Goal: Information Seeking & Learning: Find specific fact

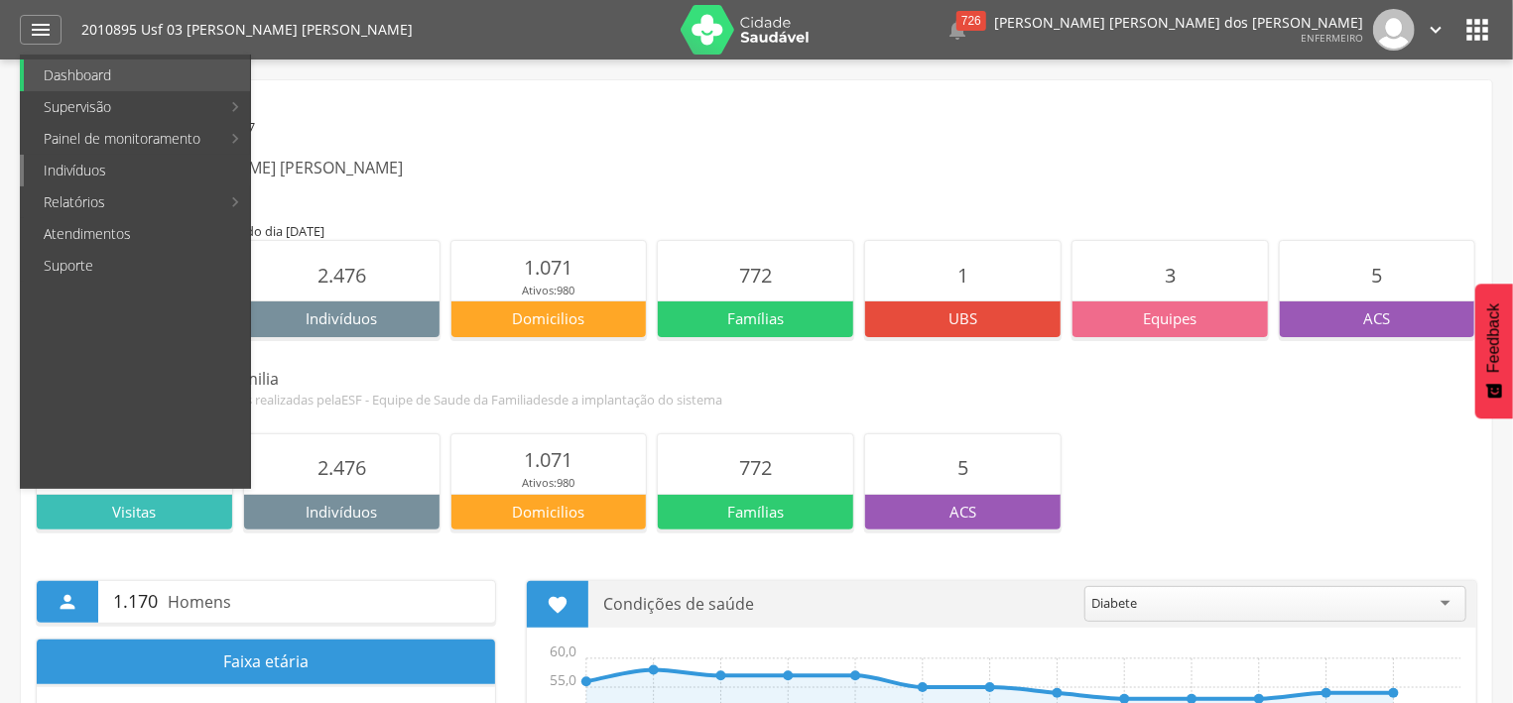
click at [121, 175] on link "Indivíduos" at bounding box center [137, 171] width 226 height 32
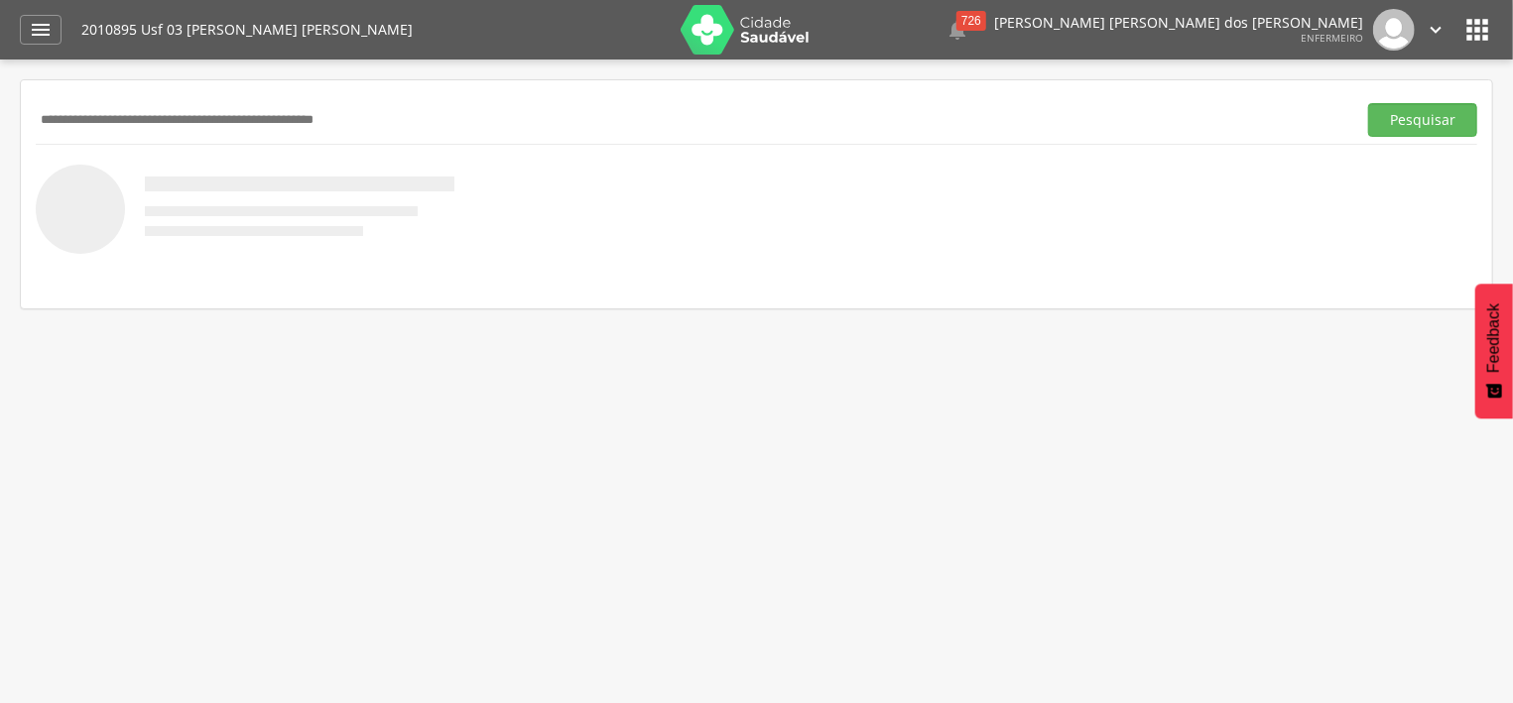
click at [182, 117] on input "text" at bounding box center [692, 120] width 1313 height 34
type input "**********"
click at [1435, 121] on button "Pesquisar" at bounding box center [1422, 120] width 109 height 34
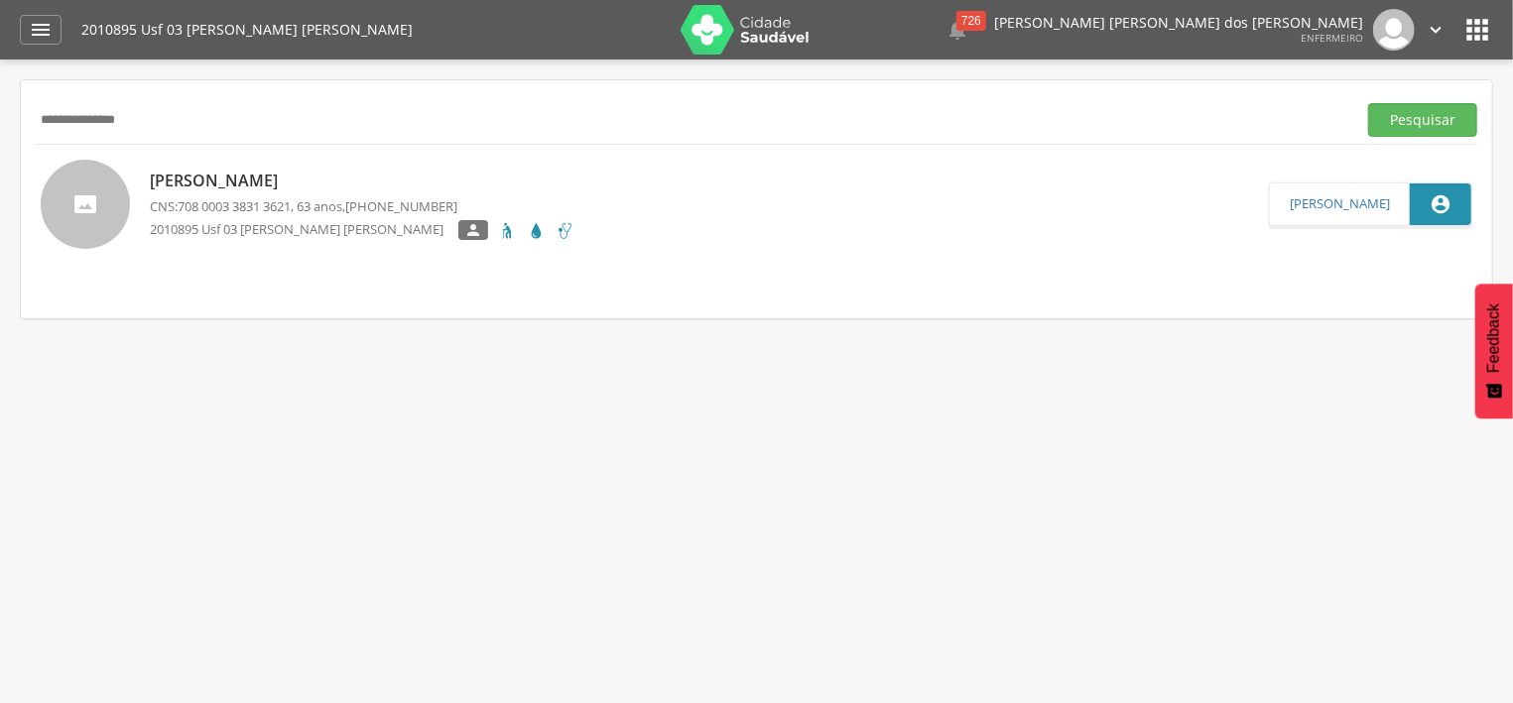
click at [323, 188] on p "[PERSON_NAME]" at bounding box center [362, 181] width 425 height 23
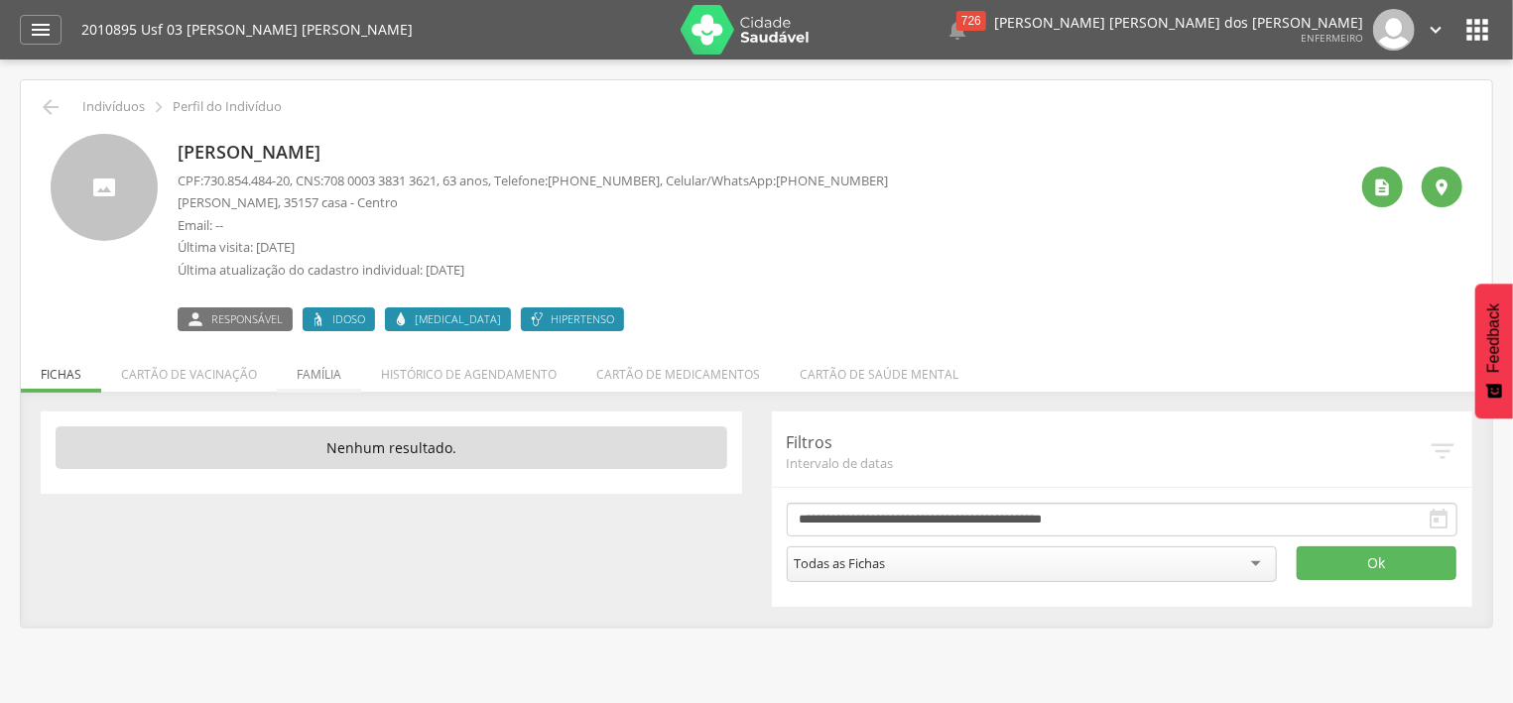
click at [324, 372] on li "Família" at bounding box center [319, 369] width 84 height 47
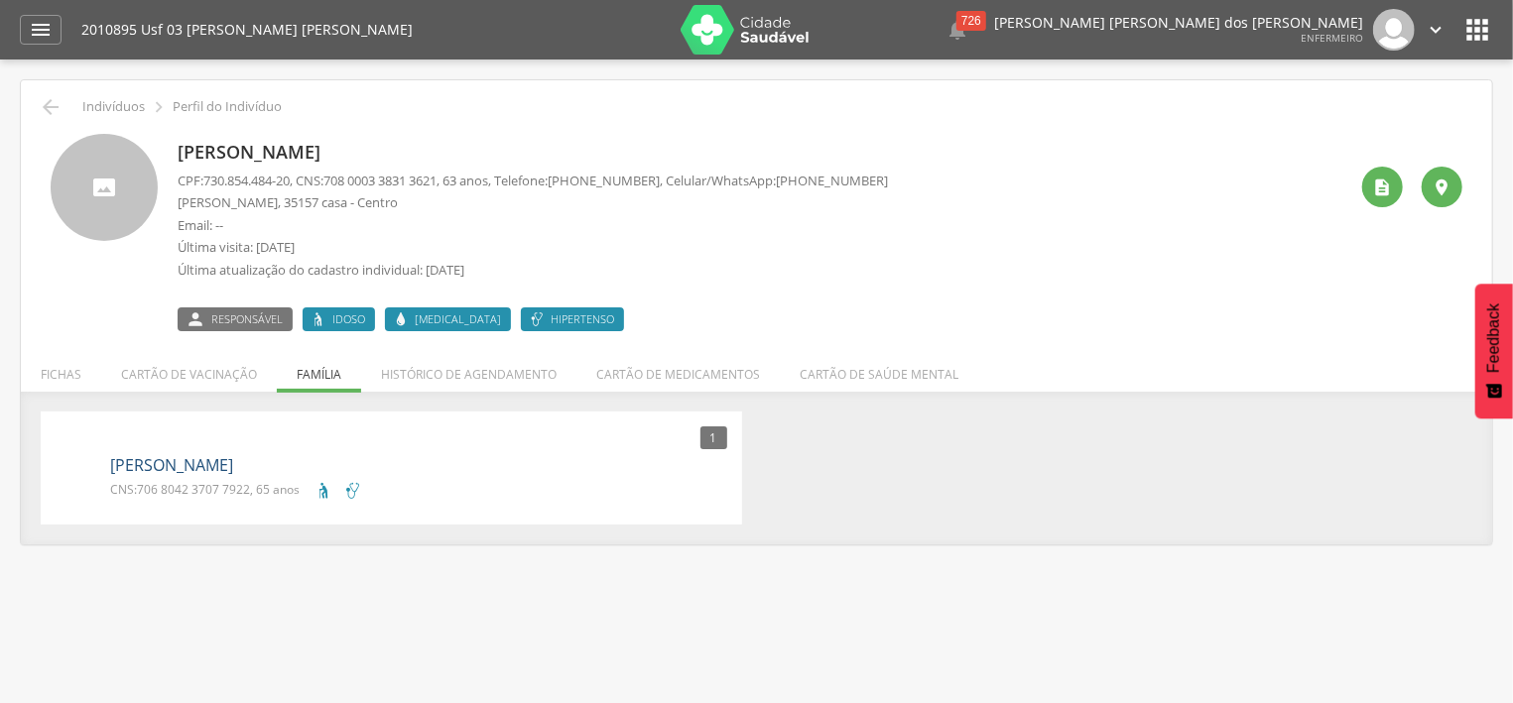
click at [161, 473] on link "[PERSON_NAME]" at bounding box center [171, 465] width 123 height 23
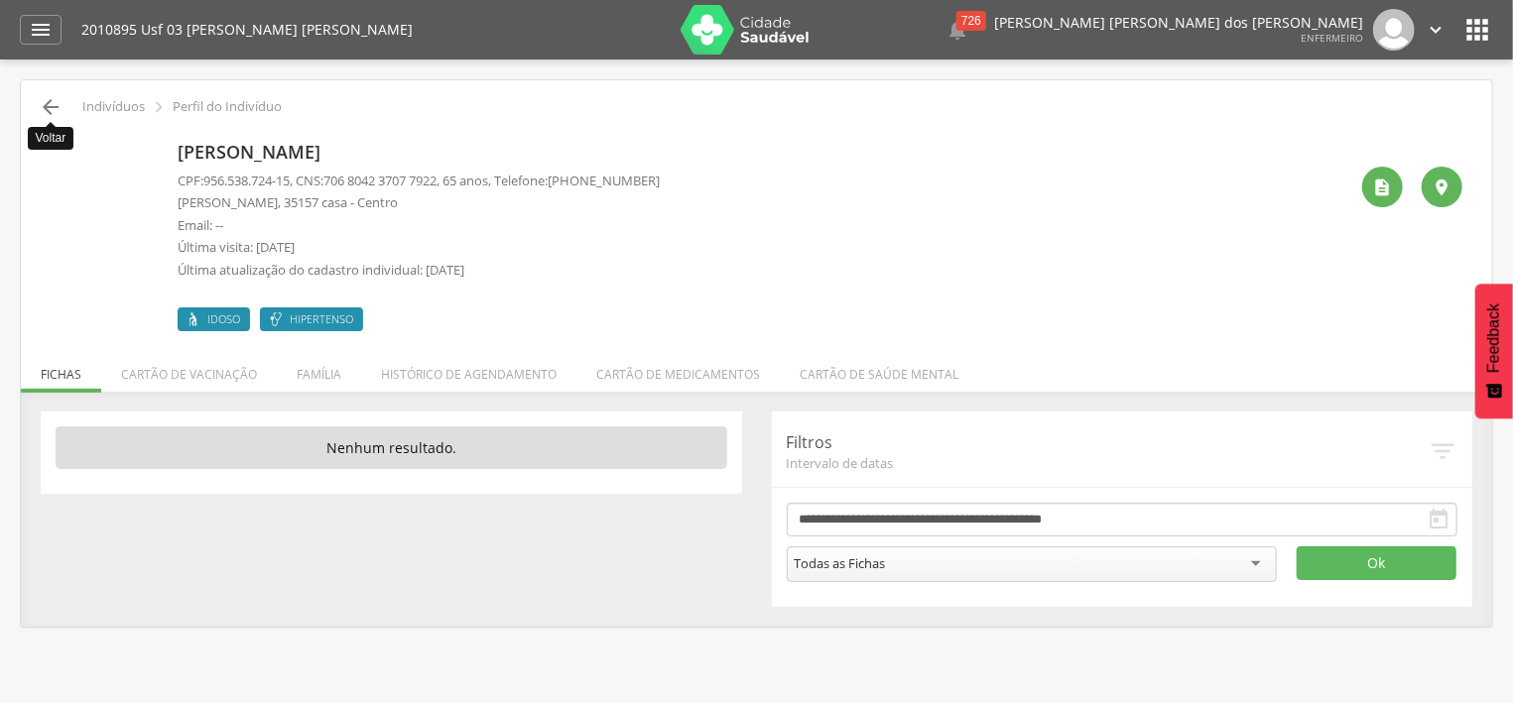
click at [51, 111] on icon "" at bounding box center [51, 107] width 24 height 24
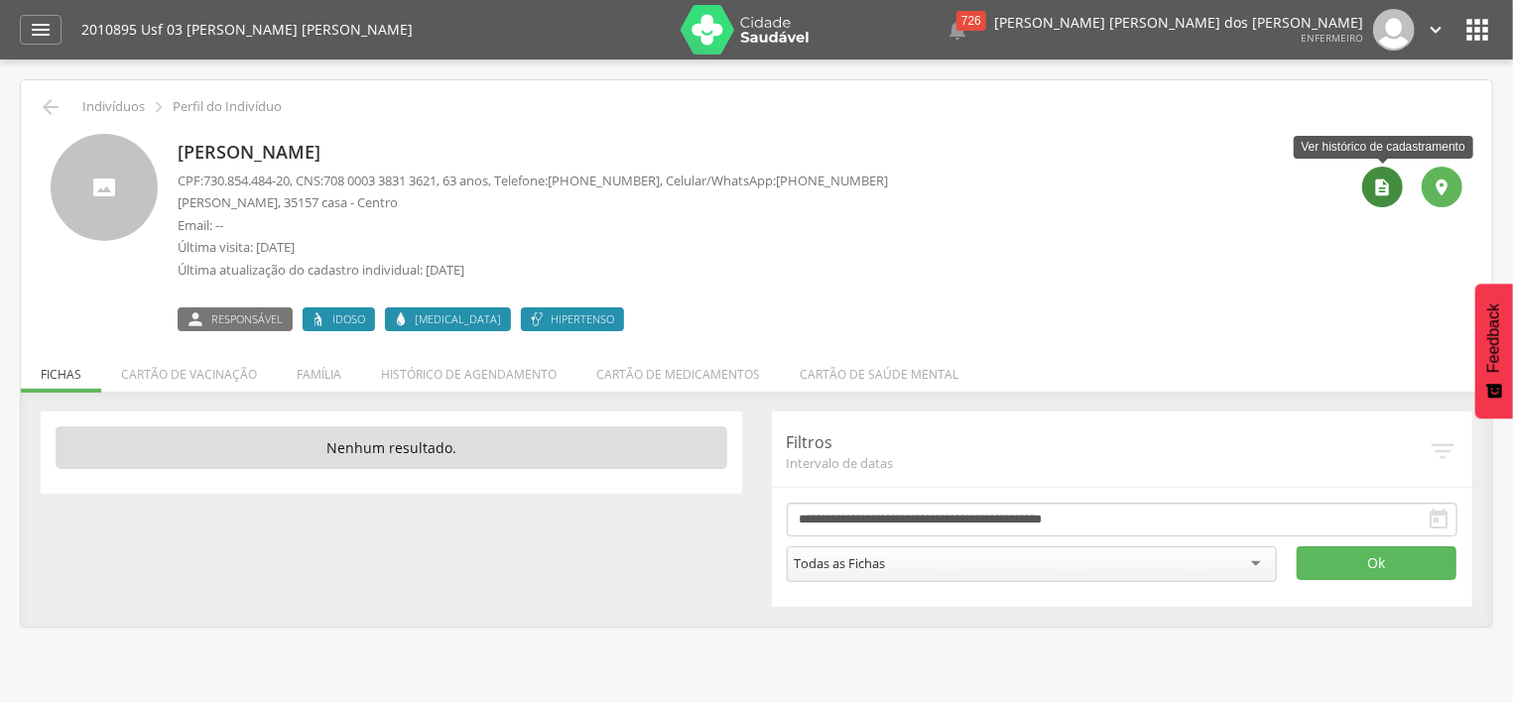
click at [1366, 188] on div "" at bounding box center [1382, 187] width 41 height 41
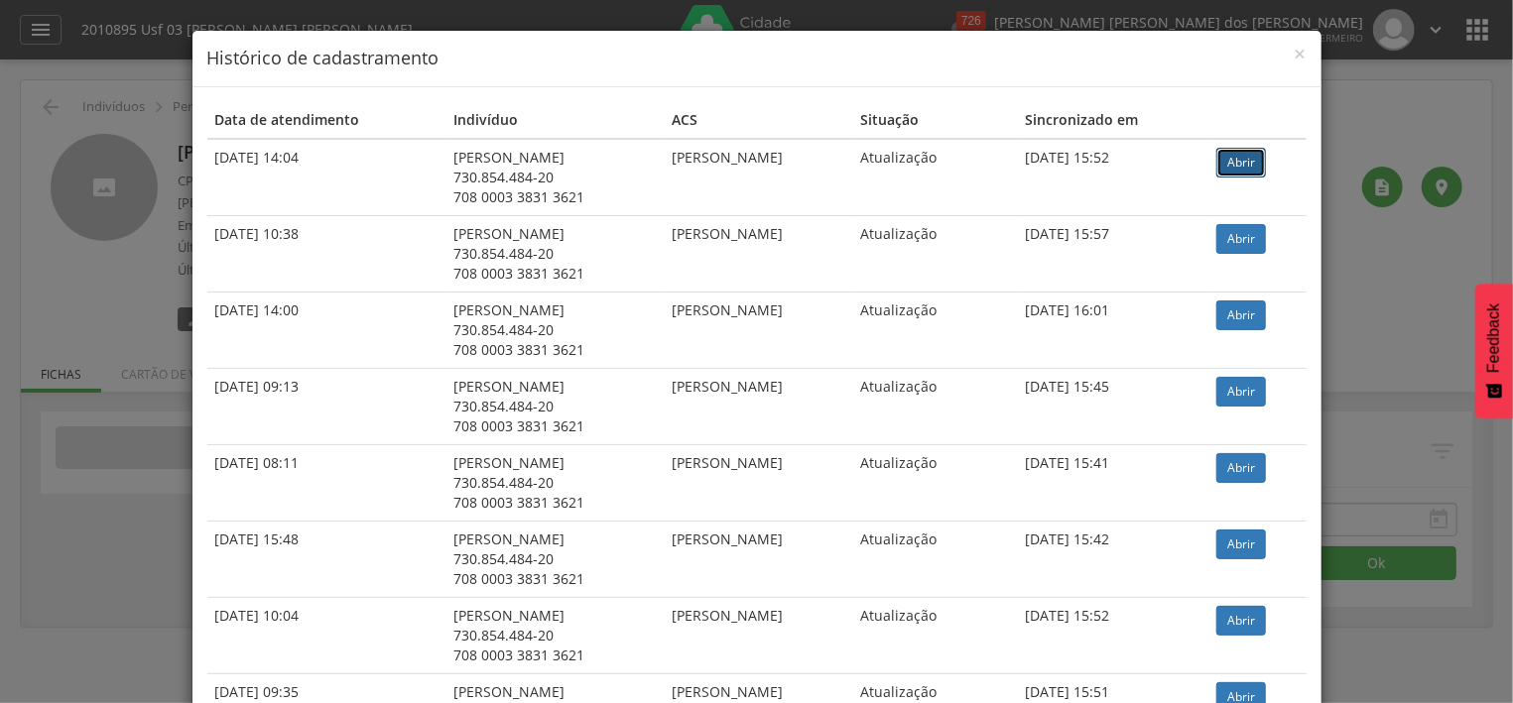
click at [1237, 165] on link "Abrir" at bounding box center [1241, 163] width 50 height 30
click at [1301, 51] on span "×" at bounding box center [1301, 54] width 12 height 28
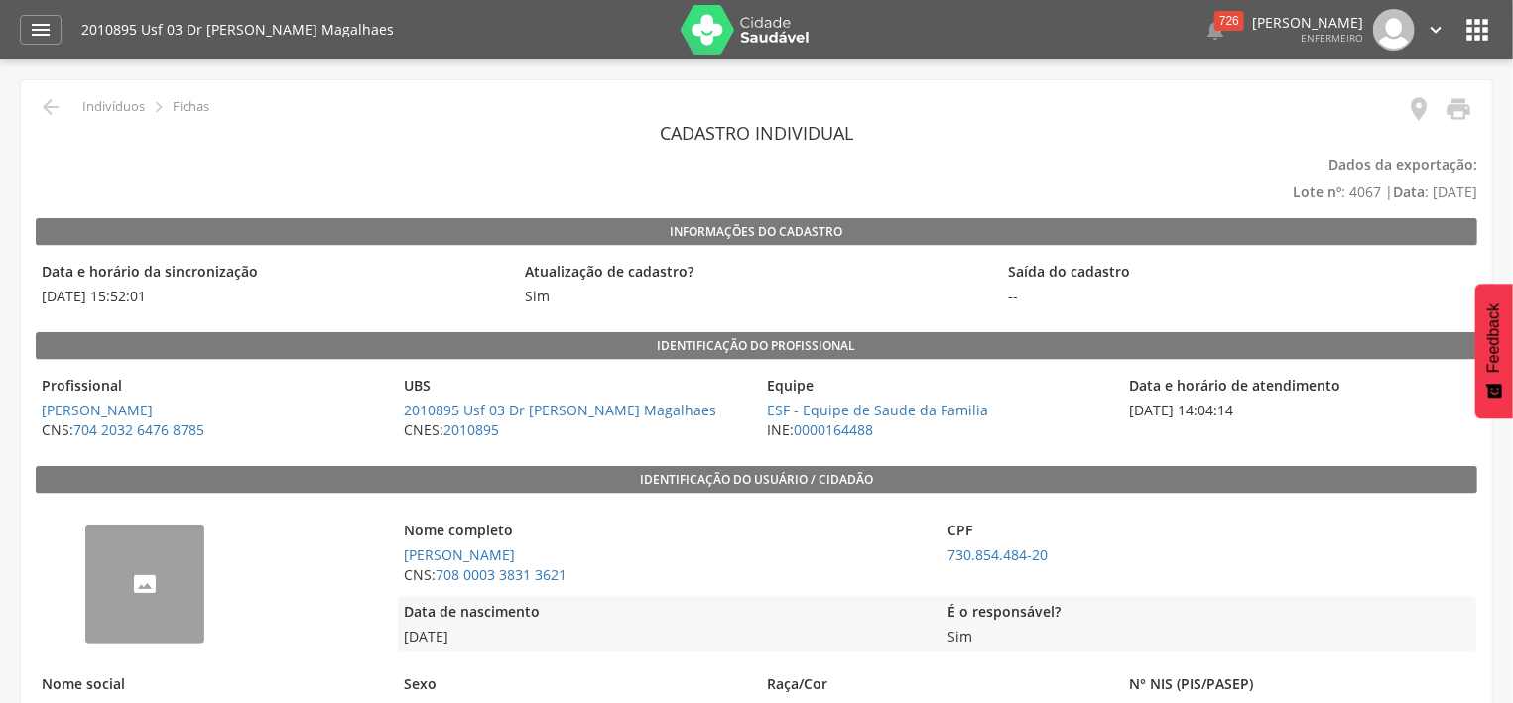
click at [1130, 145] on header "Cadastro individual" at bounding box center [757, 133] width 1442 height 36
